Goal: Information Seeking & Learning: Learn about a topic

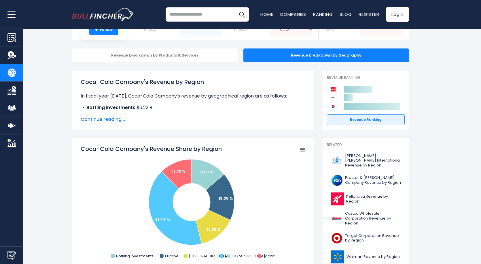
scroll to position [86, 0]
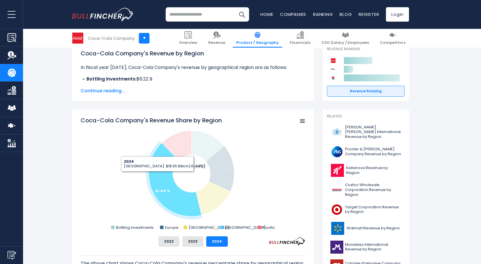
click at [158, 176] on icon "Coca-Cola Company's Revenue Share by Region" at bounding box center [175, 179] width 53 height 73
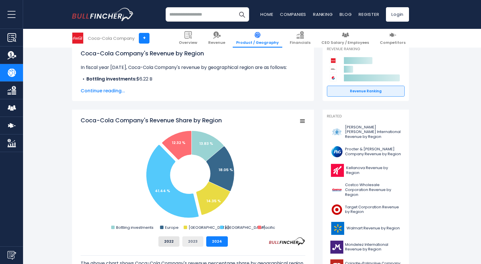
click at [199, 242] on button "2023" at bounding box center [192, 241] width 21 height 10
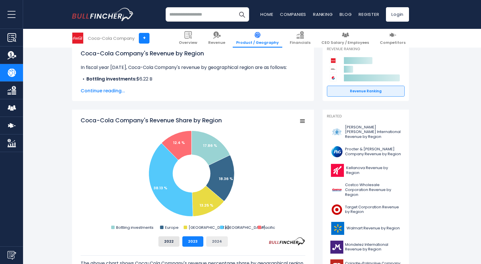
click at [217, 245] on button "2024" at bounding box center [217, 241] width 22 height 10
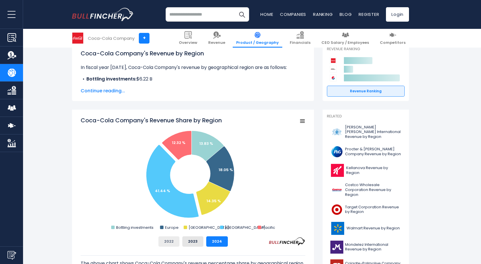
click at [174, 245] on button "2022" at bounding box center [168, 241] width 21 height 10
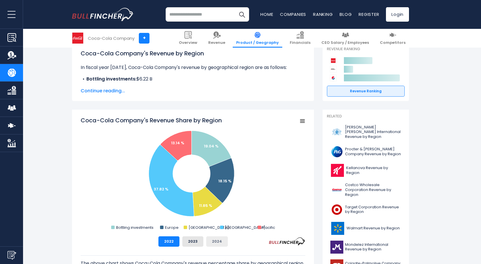
click at [222, 245] on button "2024" at bounding box center [217, 241] width 22 height 10
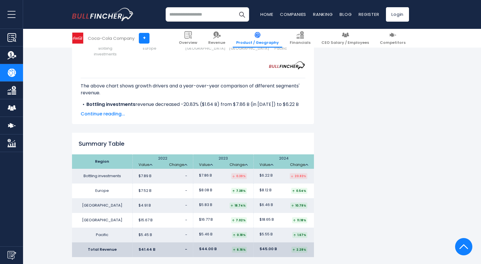
scroll to position [0, 0]
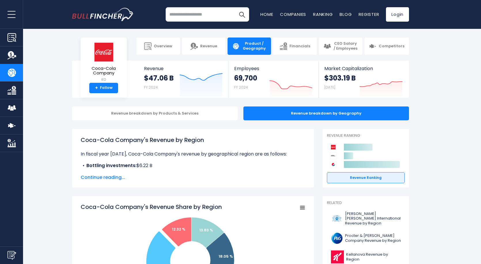
click at [479, 80] on section "Coca-Cola Company KO + Follow Revenue $47.06 B FY 2024 Created with Highcharts …" at bounding box center [240, 79] width 481 height 37
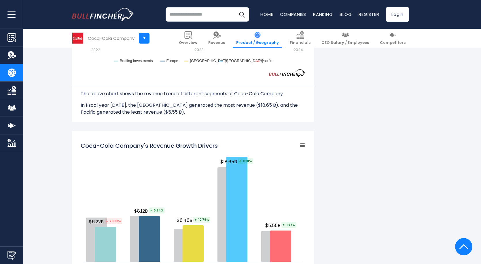
scroll to position [687, 0]
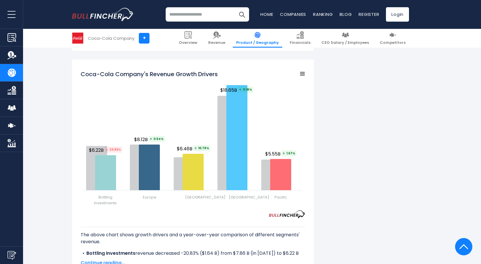
click at [439, 141] on div "Coca-Cola Company's Revenue by Region In fiscal year [DATE], Coca-Cola Company'…" at bounding box center [240, 60] width 481 height 1237
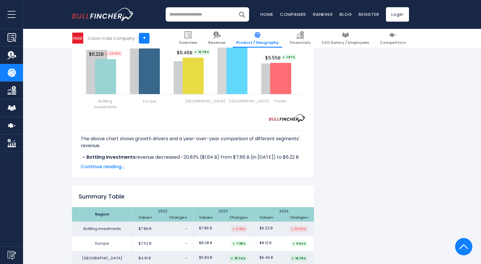
scroll to position [802, 0]
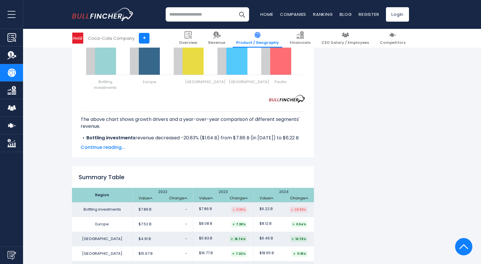
click at [106, 147] on span "Continue reading..." at bounding box center [193, 147] width 225 height 7
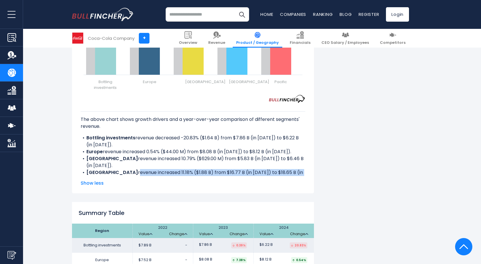
drag, startPoint x: 122, startPoint y: 165, endPoint x: 301, endPoint y: 162, distance: 179.8
click at [301, 169] on li "North America revenue increased 11.18% ($1.88 B) from $16.77 B (in [DATE]) to $…" at bounding box center [193, 176] width 225 height 14
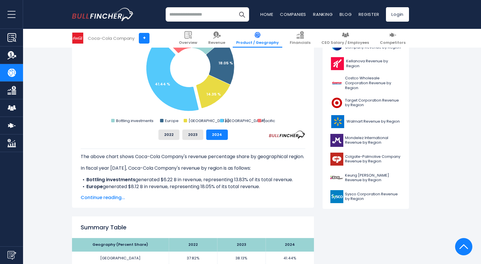
scroll to position [202, 0]
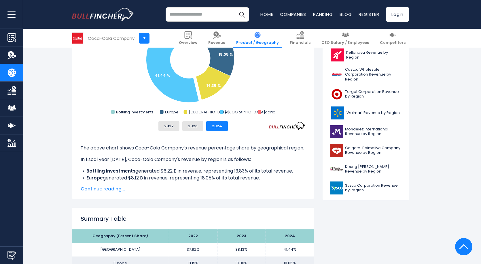
click at [99, 188] on span "Continue reading..." at bounding box center [193, 188] width 225 height 7
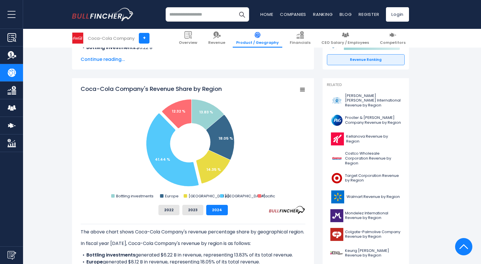
scroll to position [115, 0]
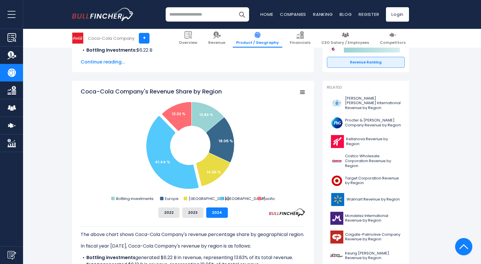
click at [86, 64] on span "Continue reading..." at bounding box center [193, 61] width 225 height 7
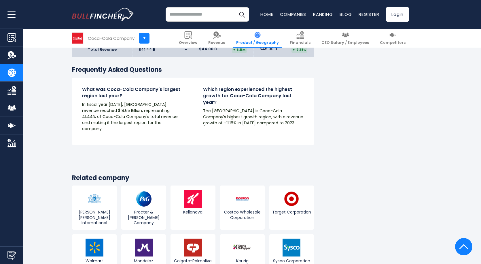
scroll to position [1210, 0]
